Goal: Check status

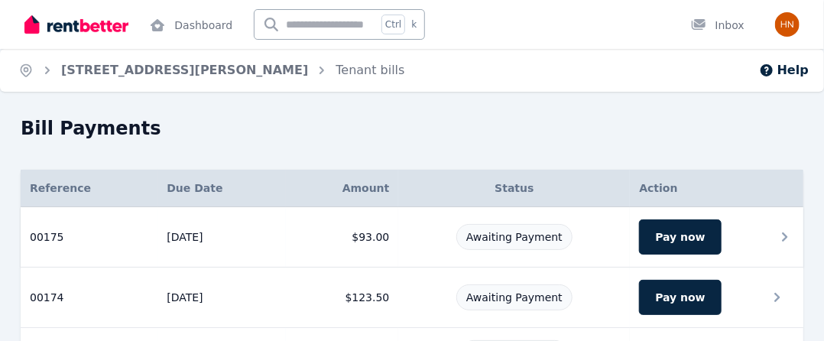
click at [361, 238] on td "$93.00" at bounding box center [342, 237] width 113 height 60
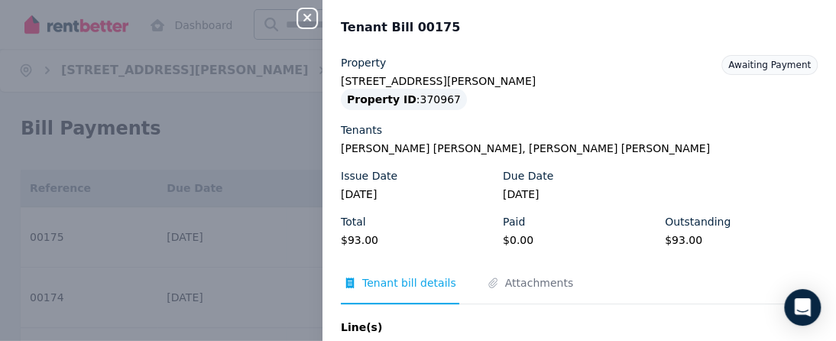
click at [306, 19] on icon "button" at bounding box center [308, 18] width 8 height 8
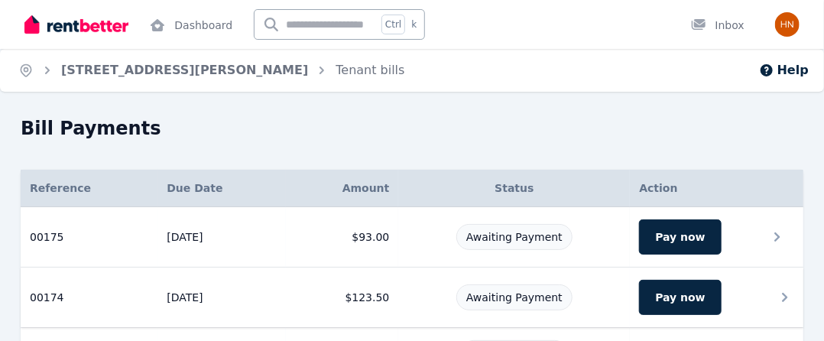
click at [366, 299] on td "$123.50" at bounding box center [342, 298] width 113 height 60
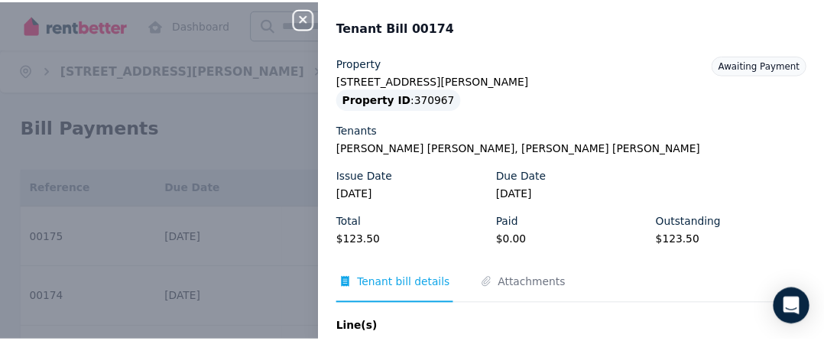
scroll to position [126, 0]
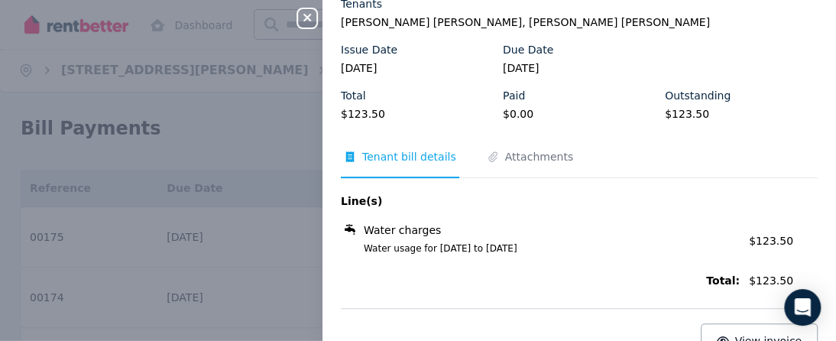
click at [306, 18] on icon "button" at bounding box center [308, 18] width 8 height 8
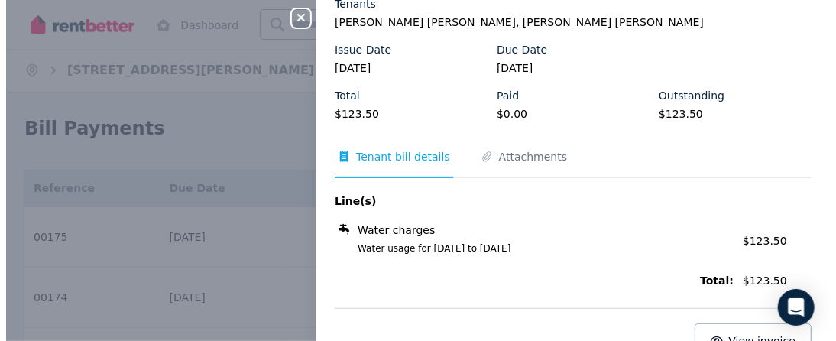
scroll to position [0, 0]
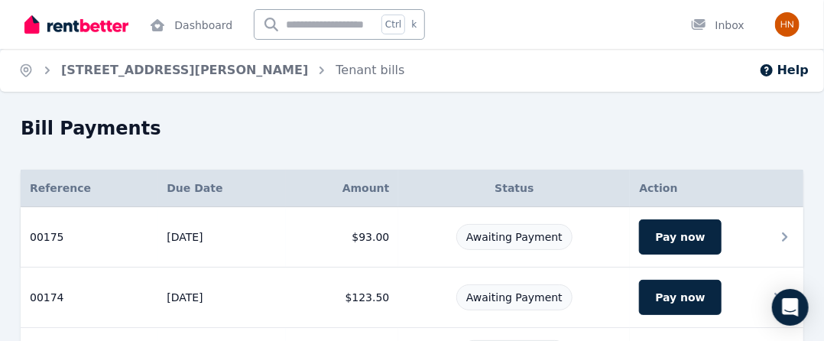
click at [362, 238] on td "$93.00" at bounding box center [342, 237] width 113 height 60
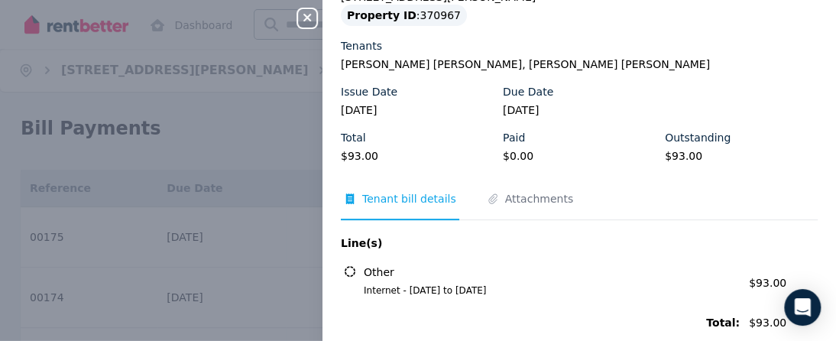
scroll to position [161, 0]
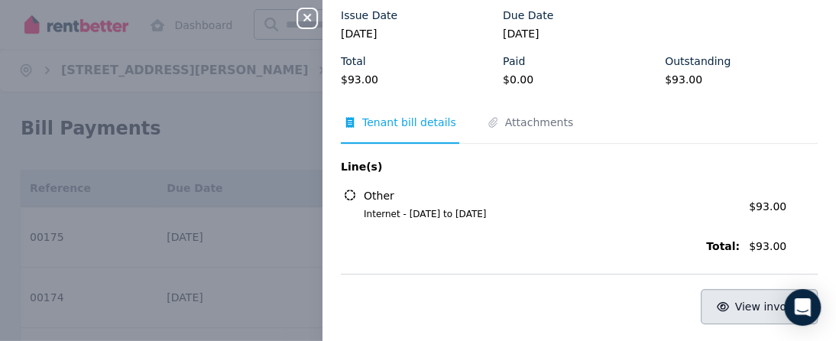
click at [748, 307] on span "View invoice" at bounding box center [769, 306] width 67 height 12
